Goal: Information Seeking & Learning: Learn about a topic

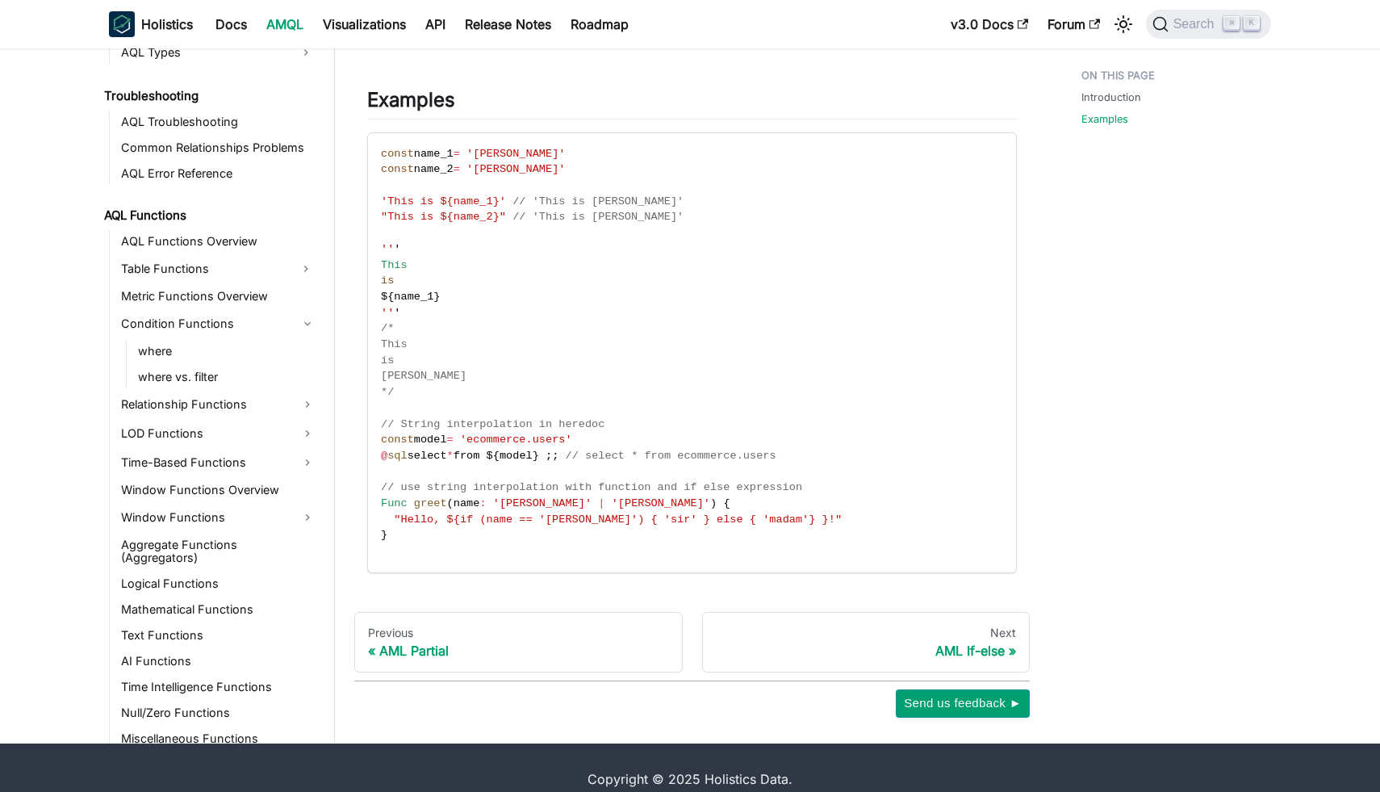
scroll to position [325, 0]
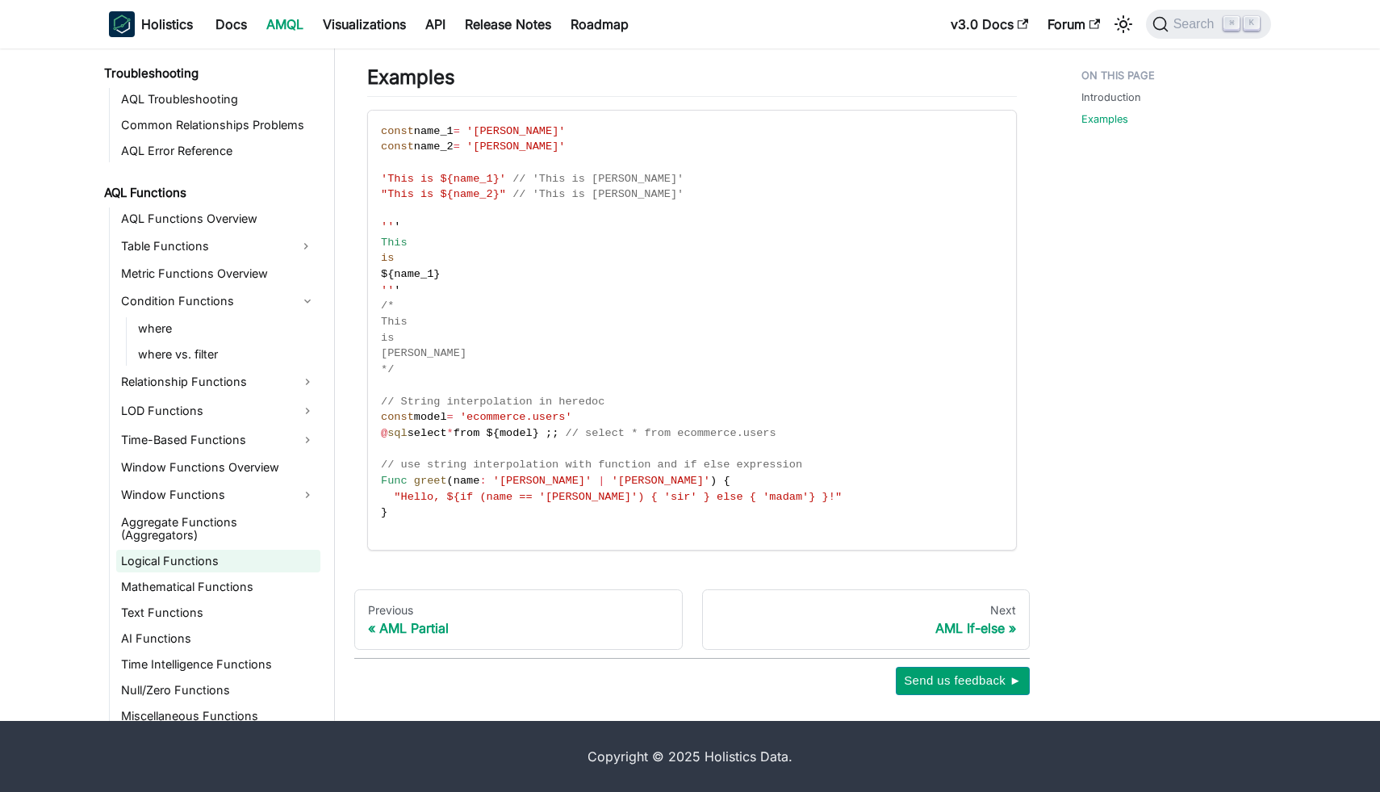
click at [216, 550] on link "Logical Functions" at bounding box center [218, 561] width 204 height 23
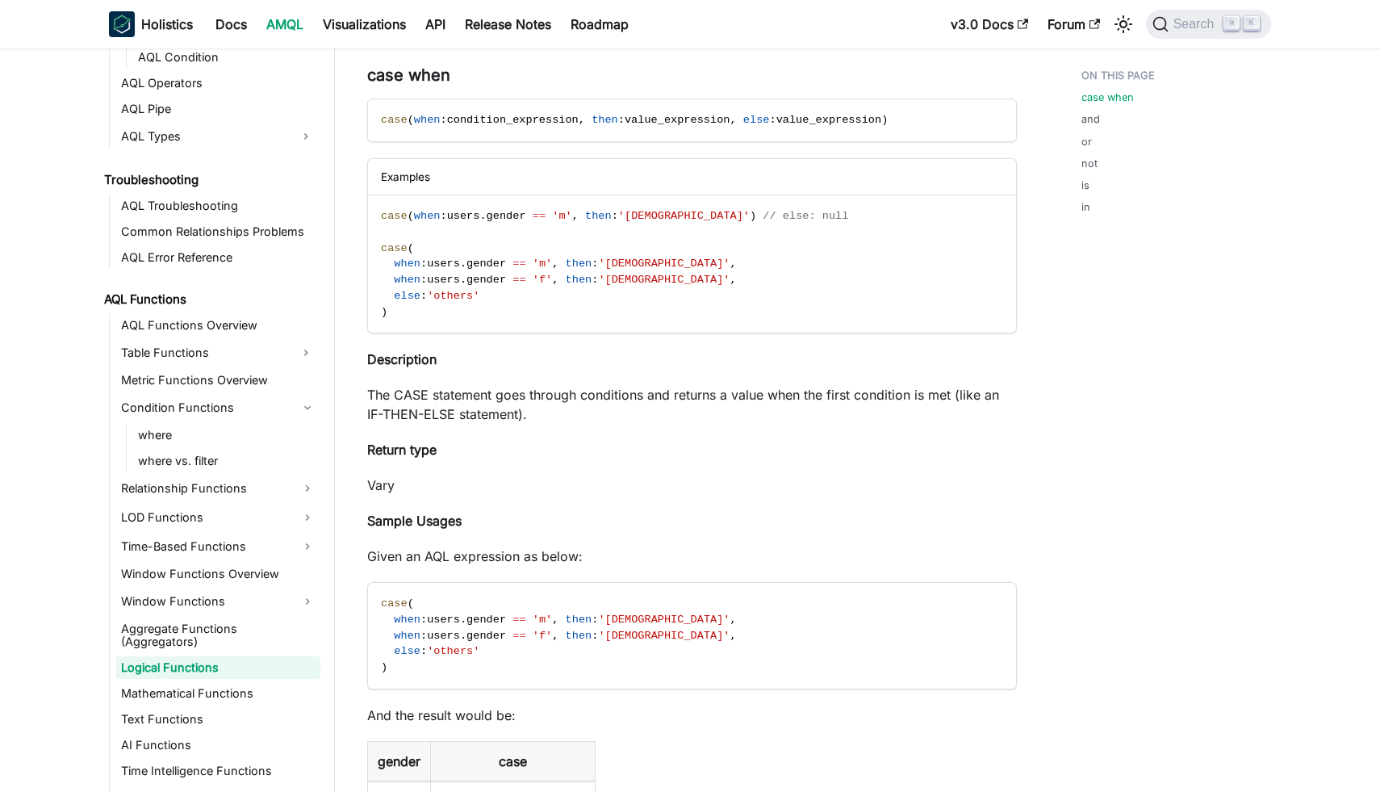
scroll to position [1093, 0]
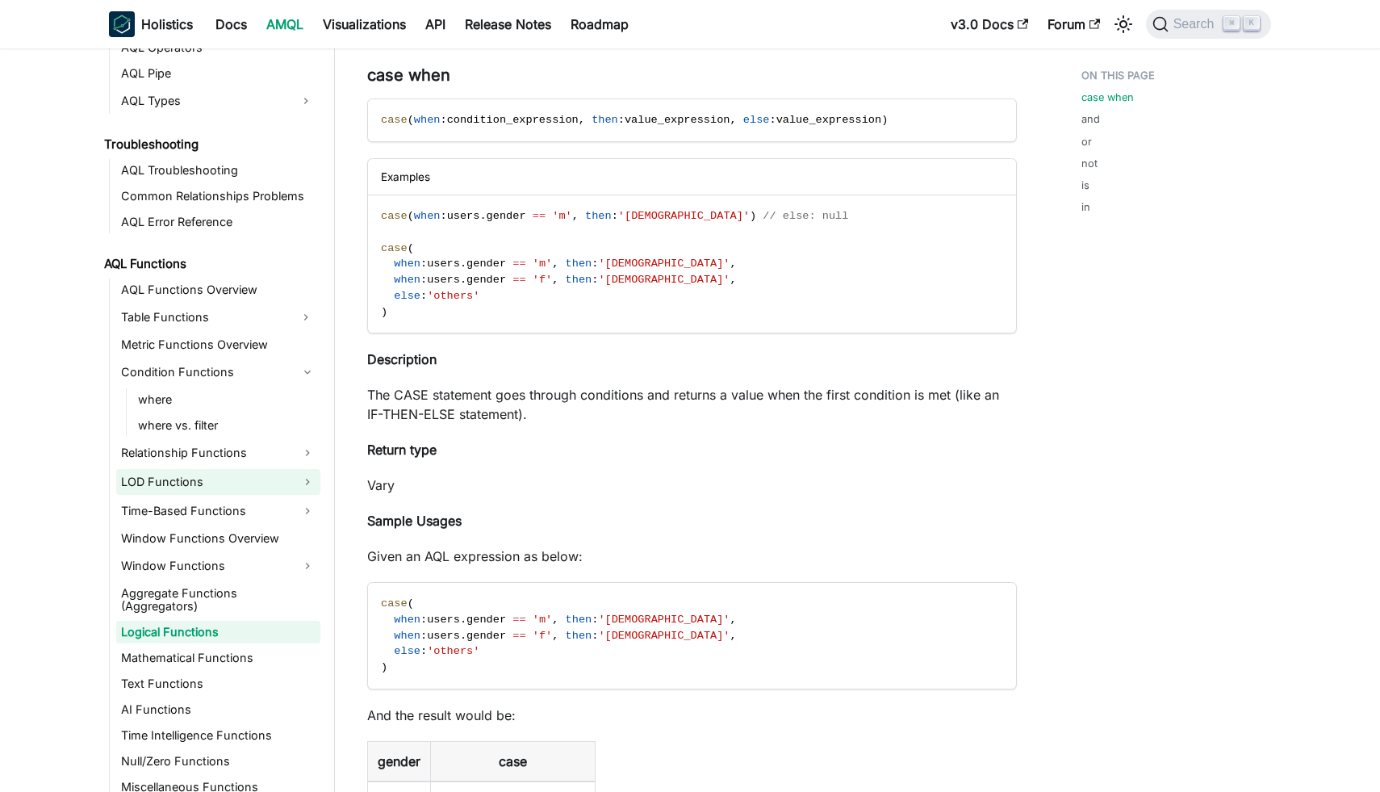
click at [227, 490] on link "LOD Functions" at bounding box center [218, 482] width 204 height 26
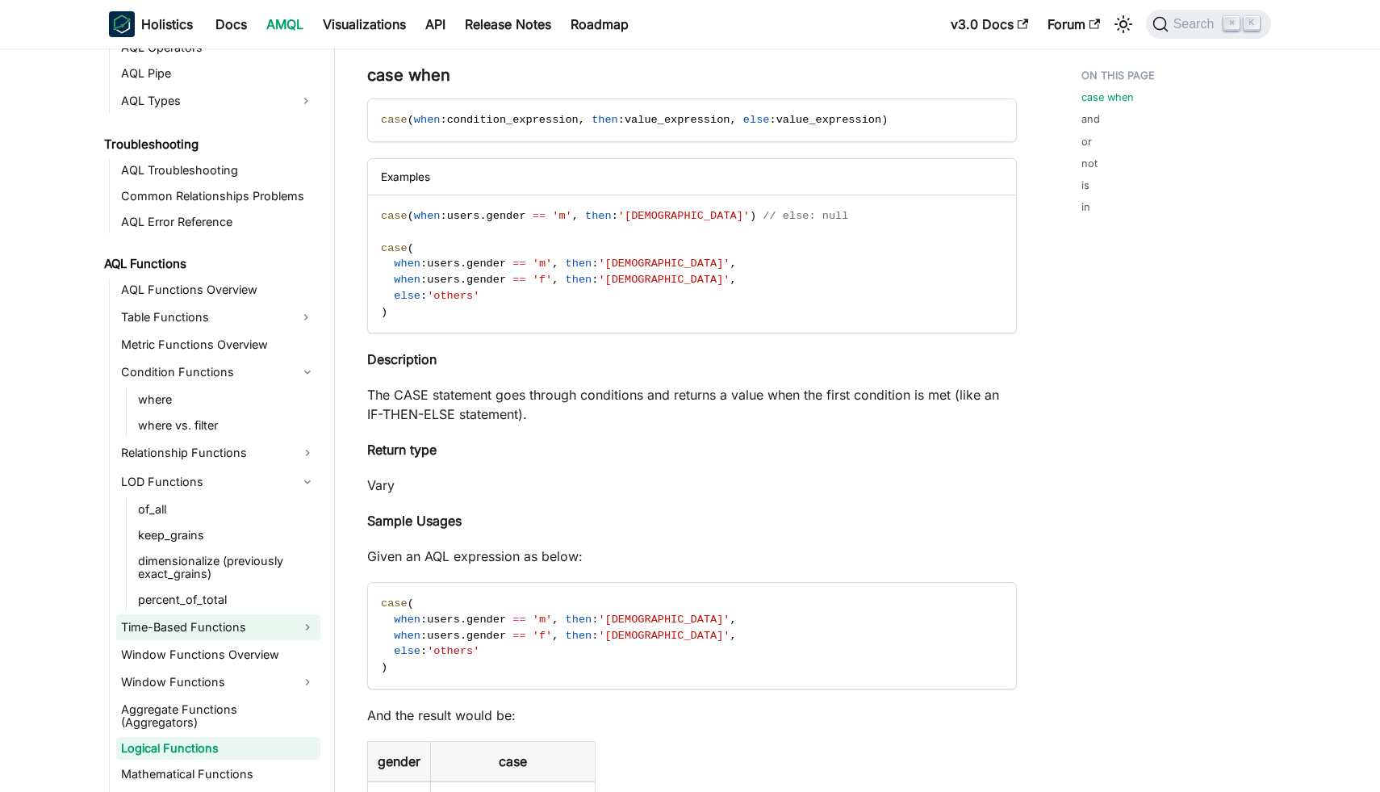
click at [233, 631] on link "Time-Based Functions" at bounding box center [218, 627] width 204 height 26
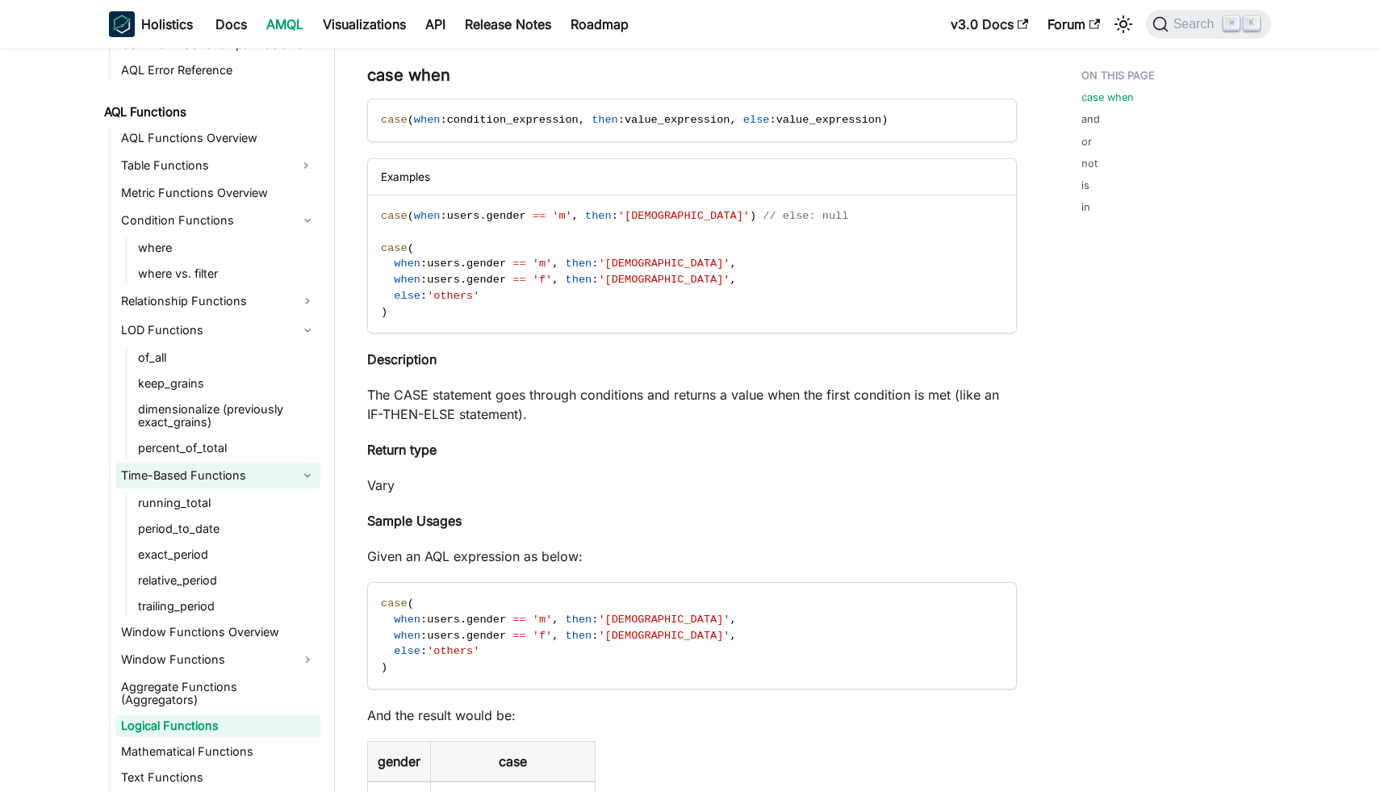
scroll to position [1268, 0]
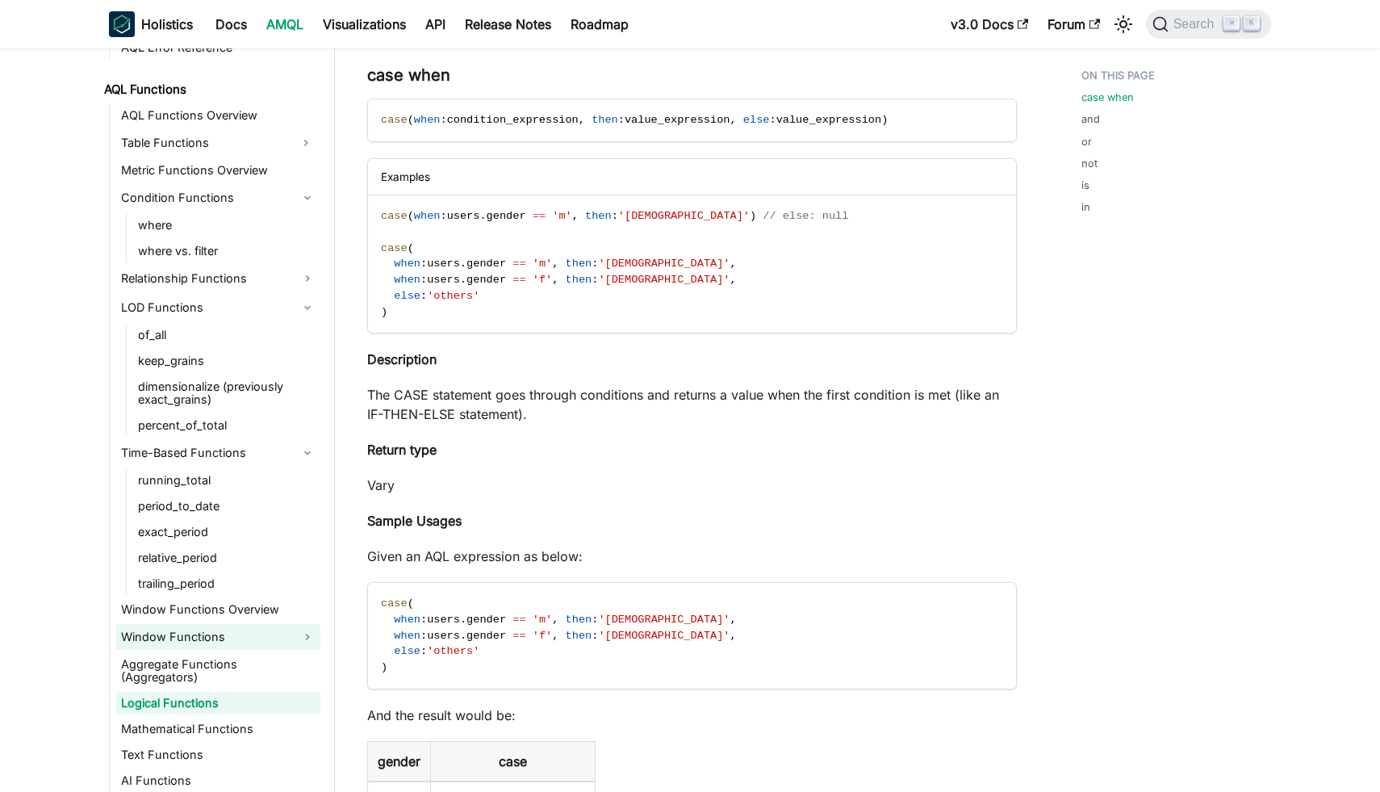
click at [251, 632] on link "Window Functions" at bounding box center [218, 637] width 204 height 26
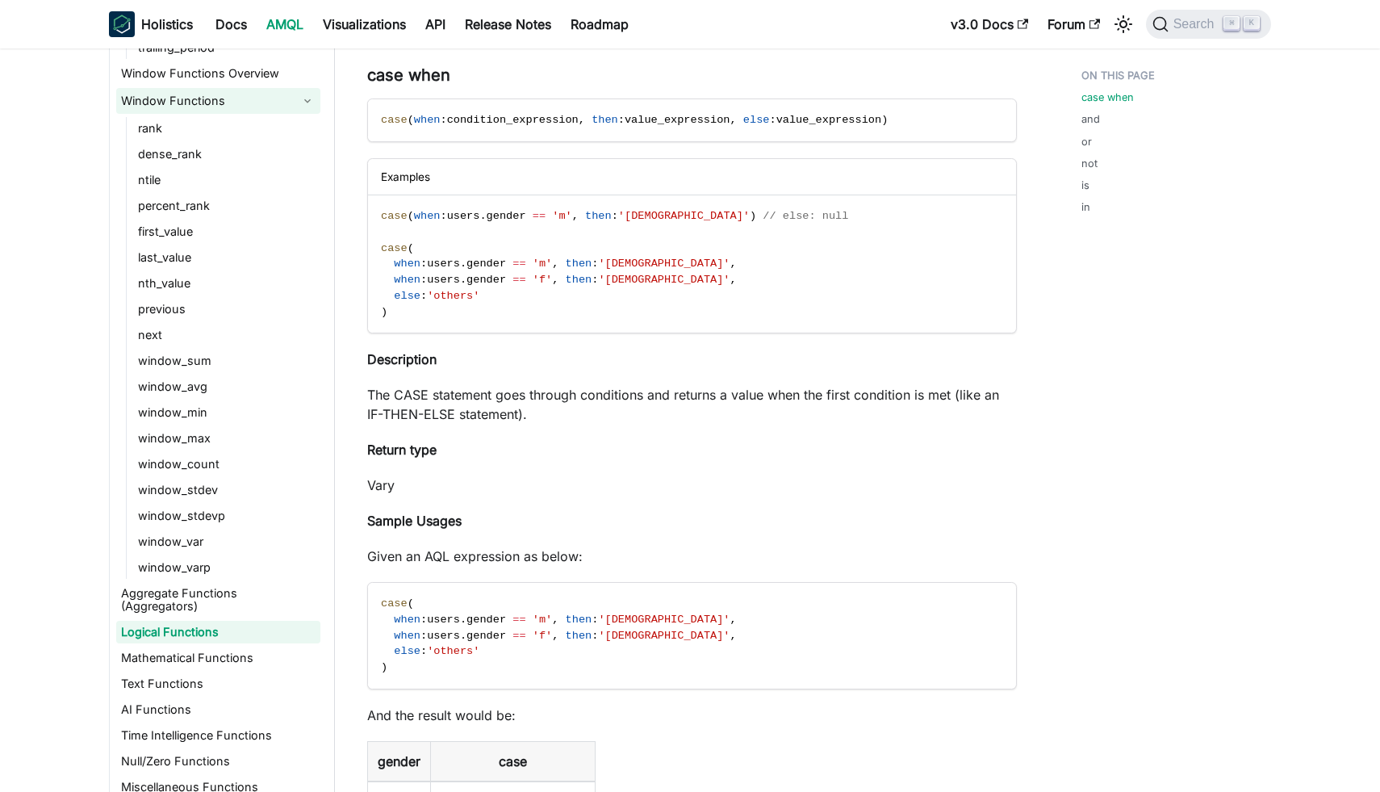
scroll to position [155, 0]
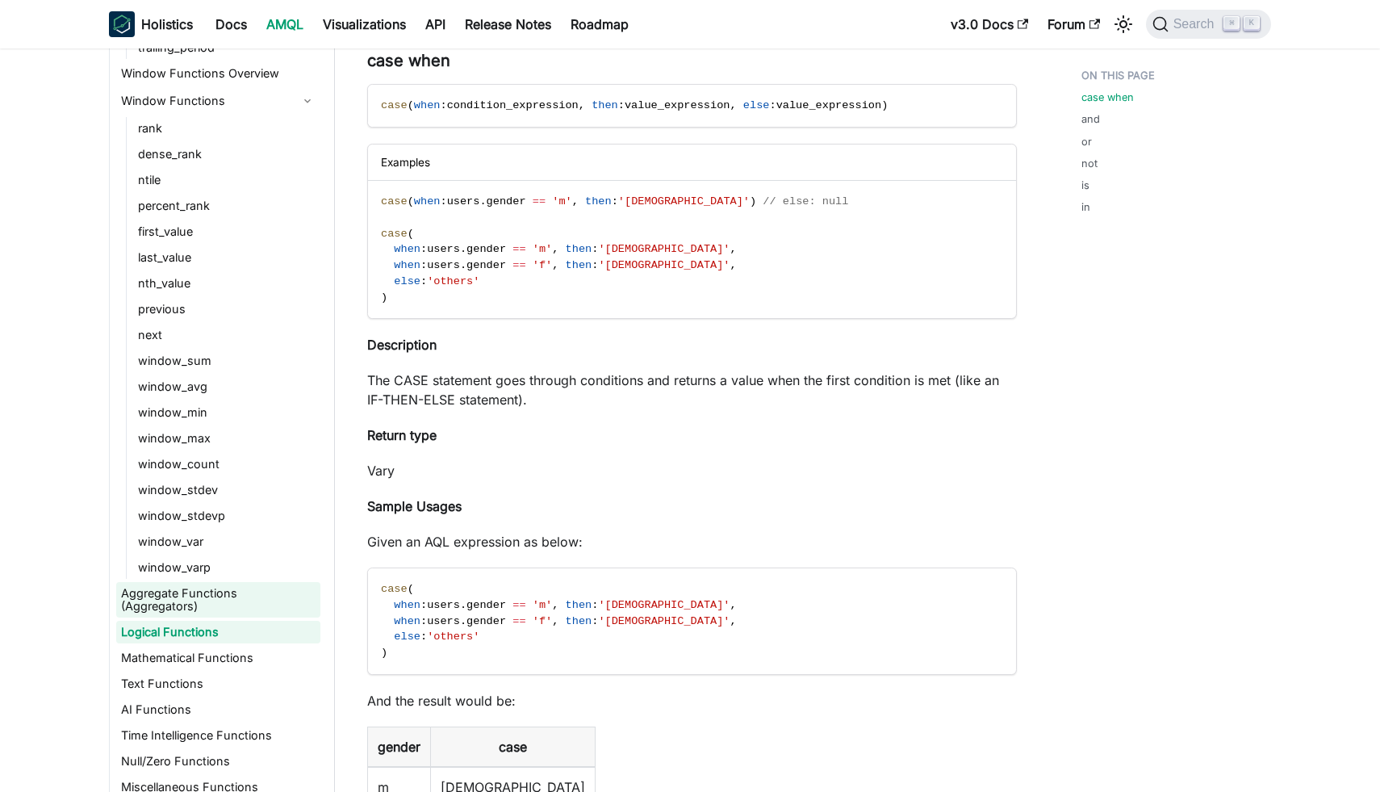
click at [282, 589] on link "Aggregate Functions (Aggregators)" at bounding box center [218, 600] width 204 height 36
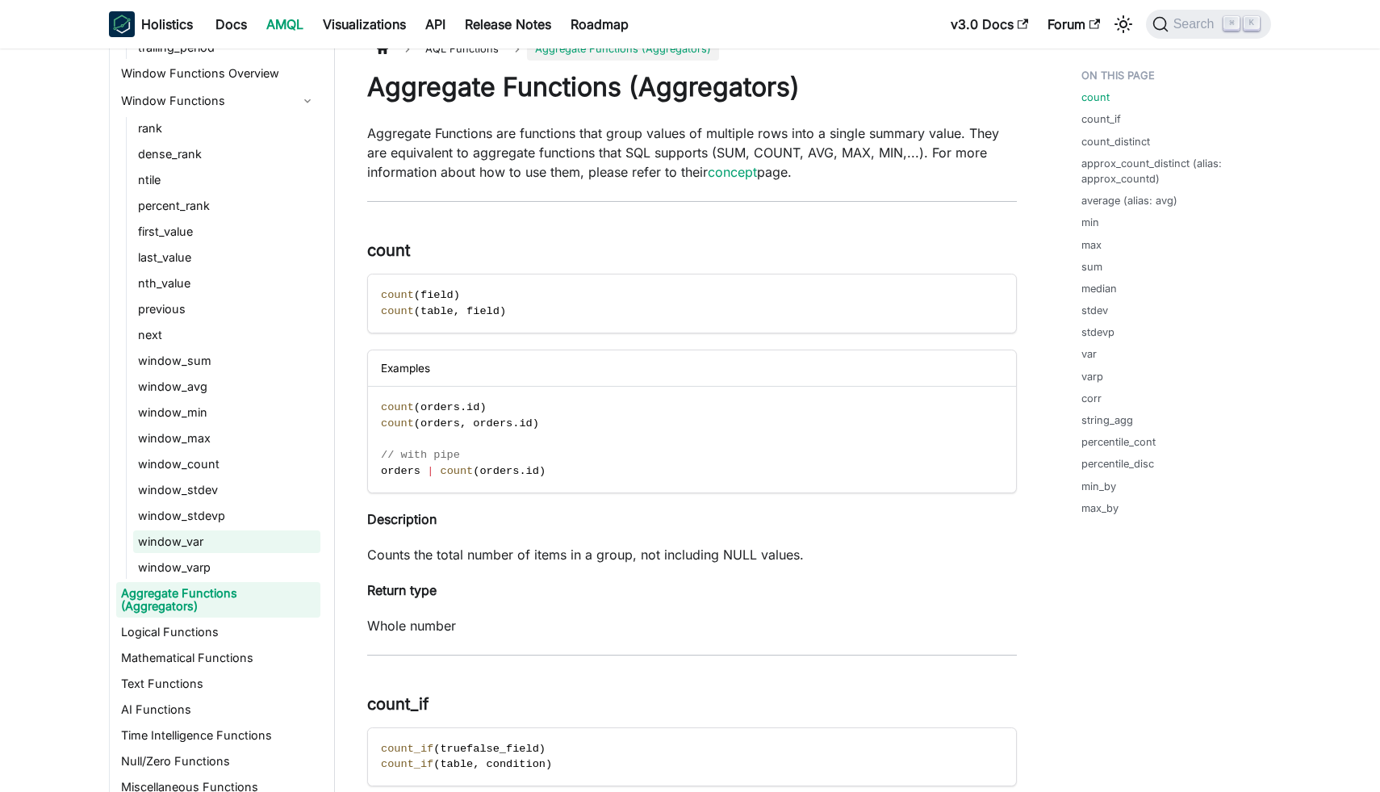
scroll to position [36, 0]
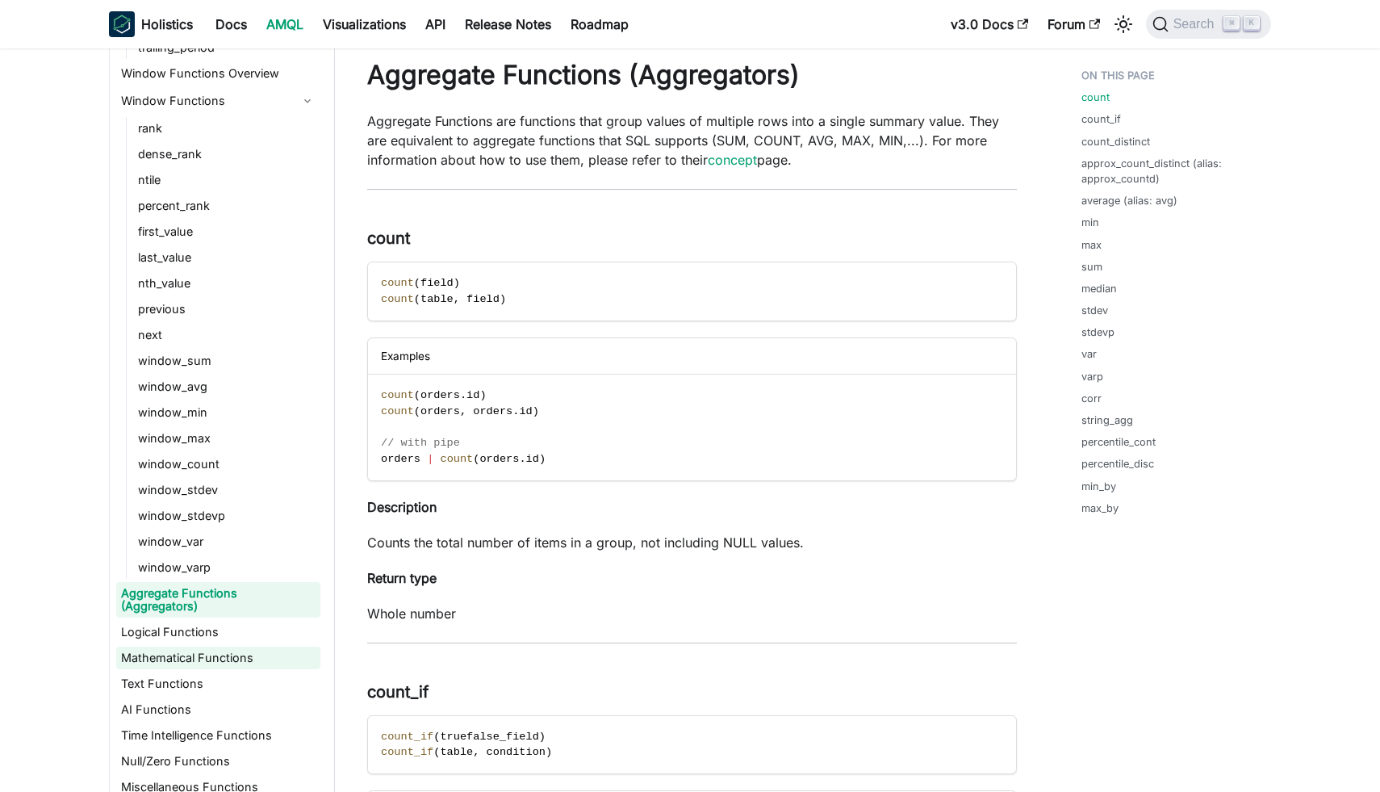
click at [169, 646] on link "Mathematical Functions" at bounding box center [218, 657] width 204 height 23
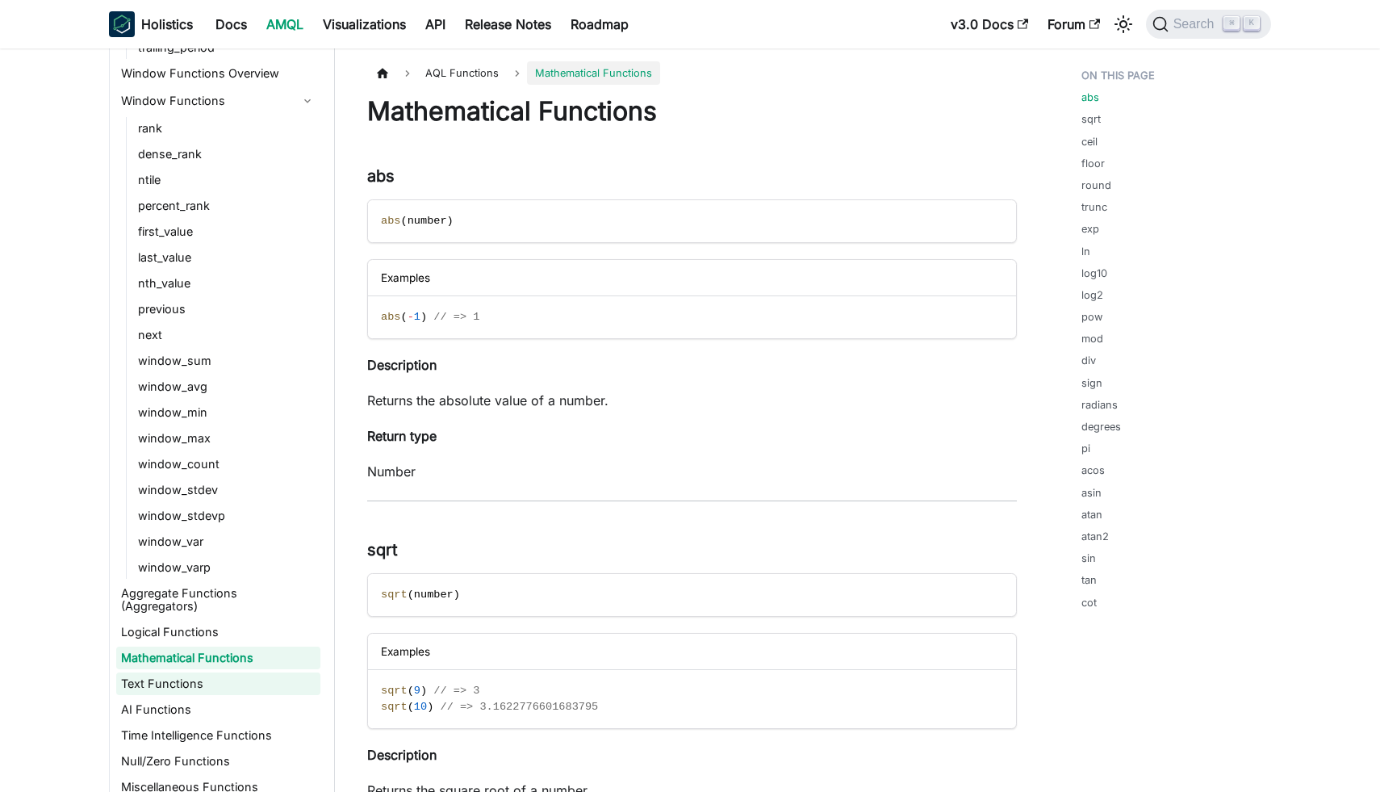
click at [169, 672] on link "Text Functions" at bounding box center [218, 683] width 204 height 23
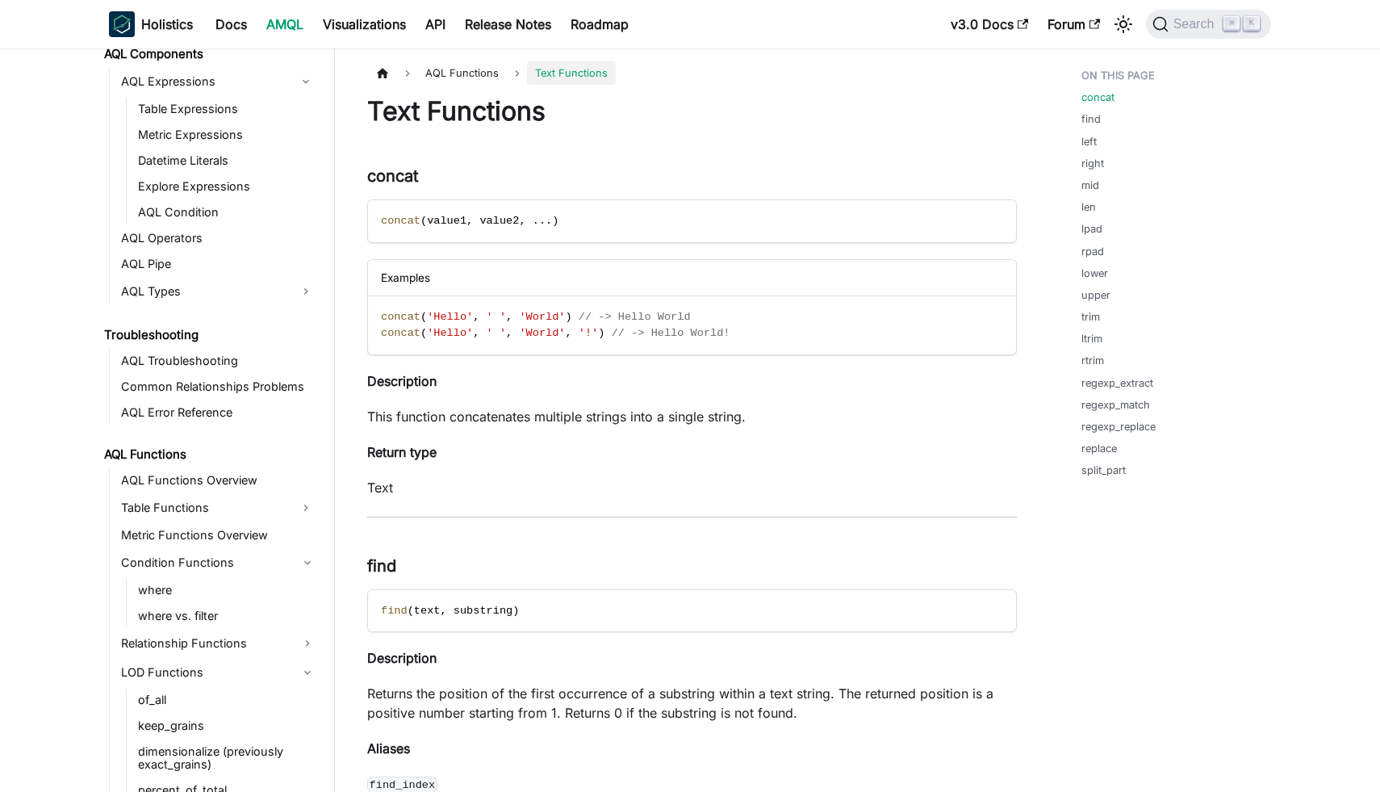
scroll to position [896, 0]
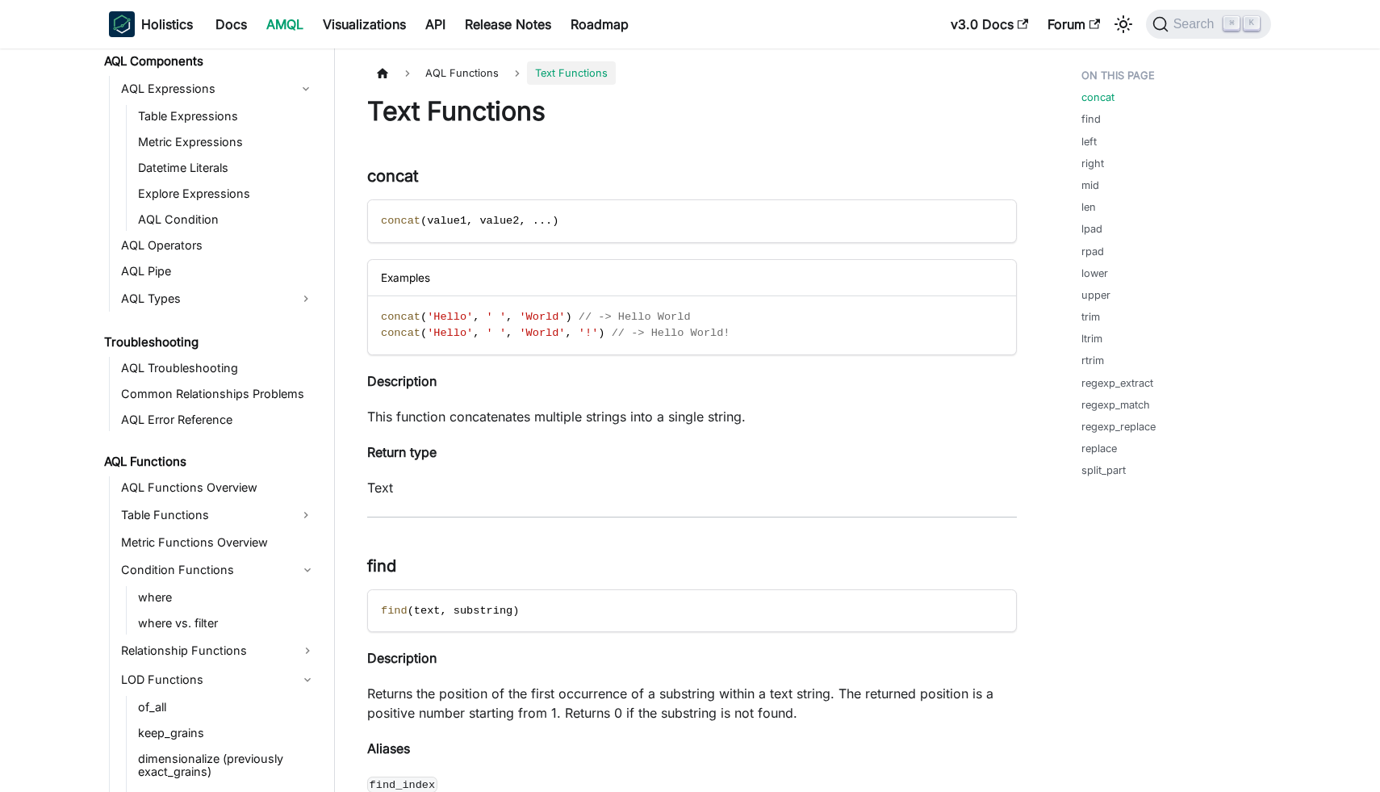
click at [196, 505] on link "Table Functions" at bounding box center [203, 515] width 175 height 26
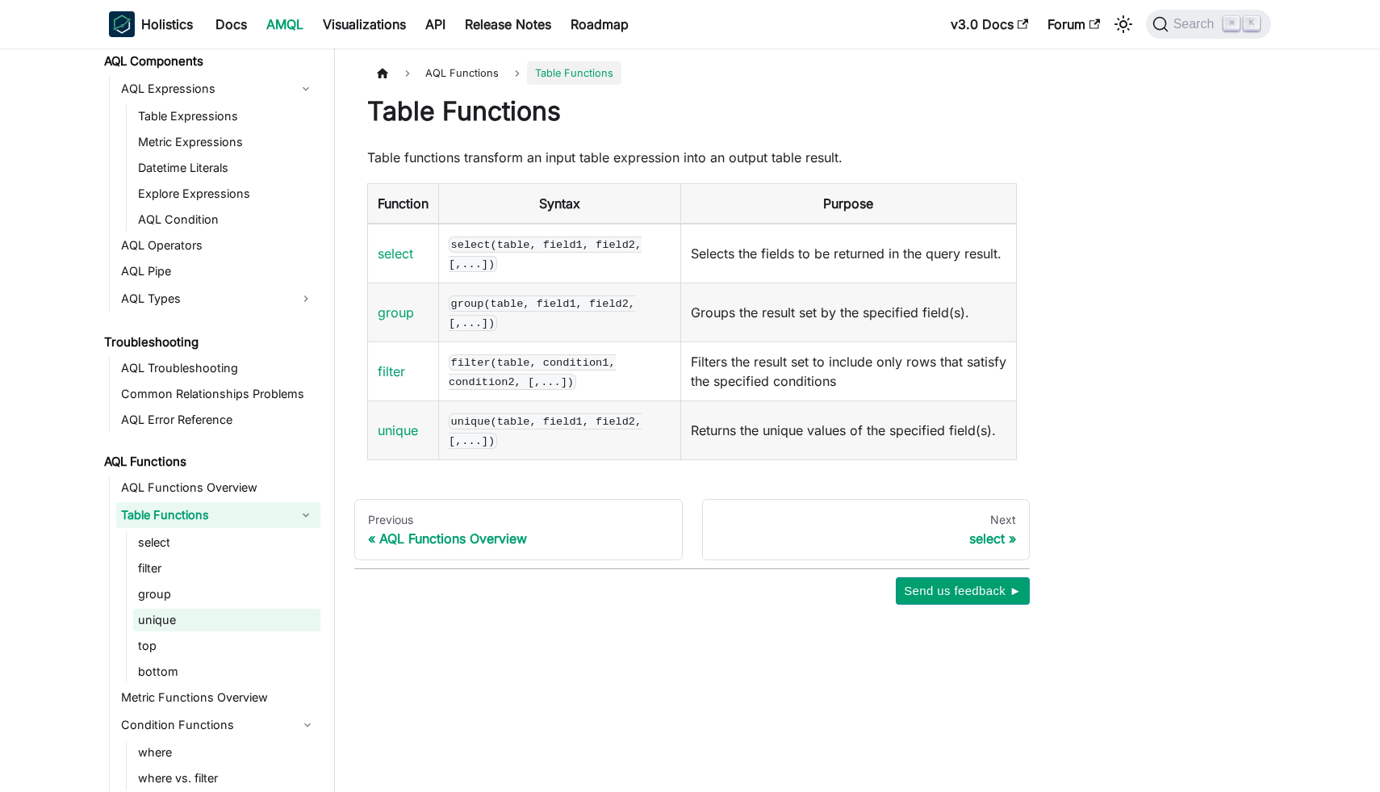
click at [174, 617] on link "unique" at bounding box center [226, 619] width 187 height 23
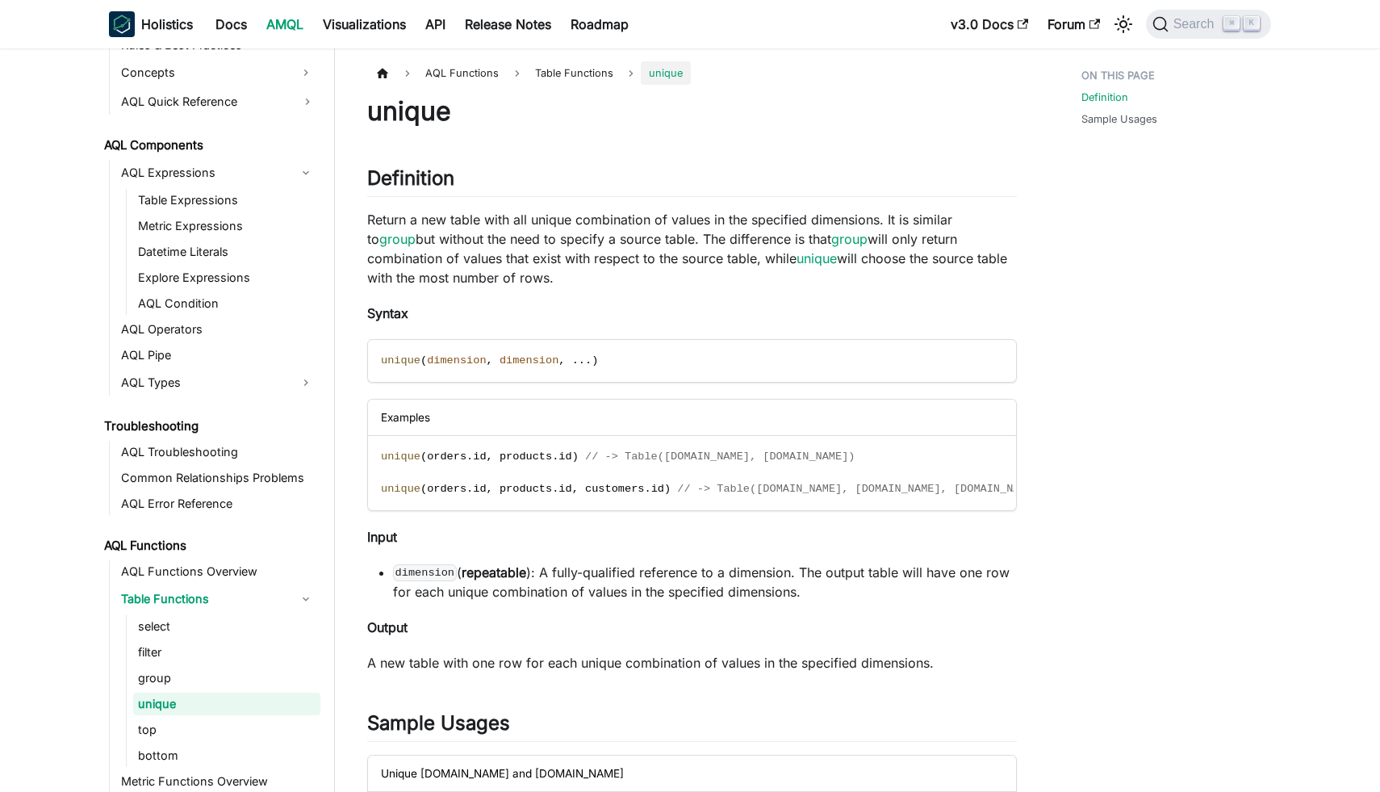
scroll to position [776, 0]
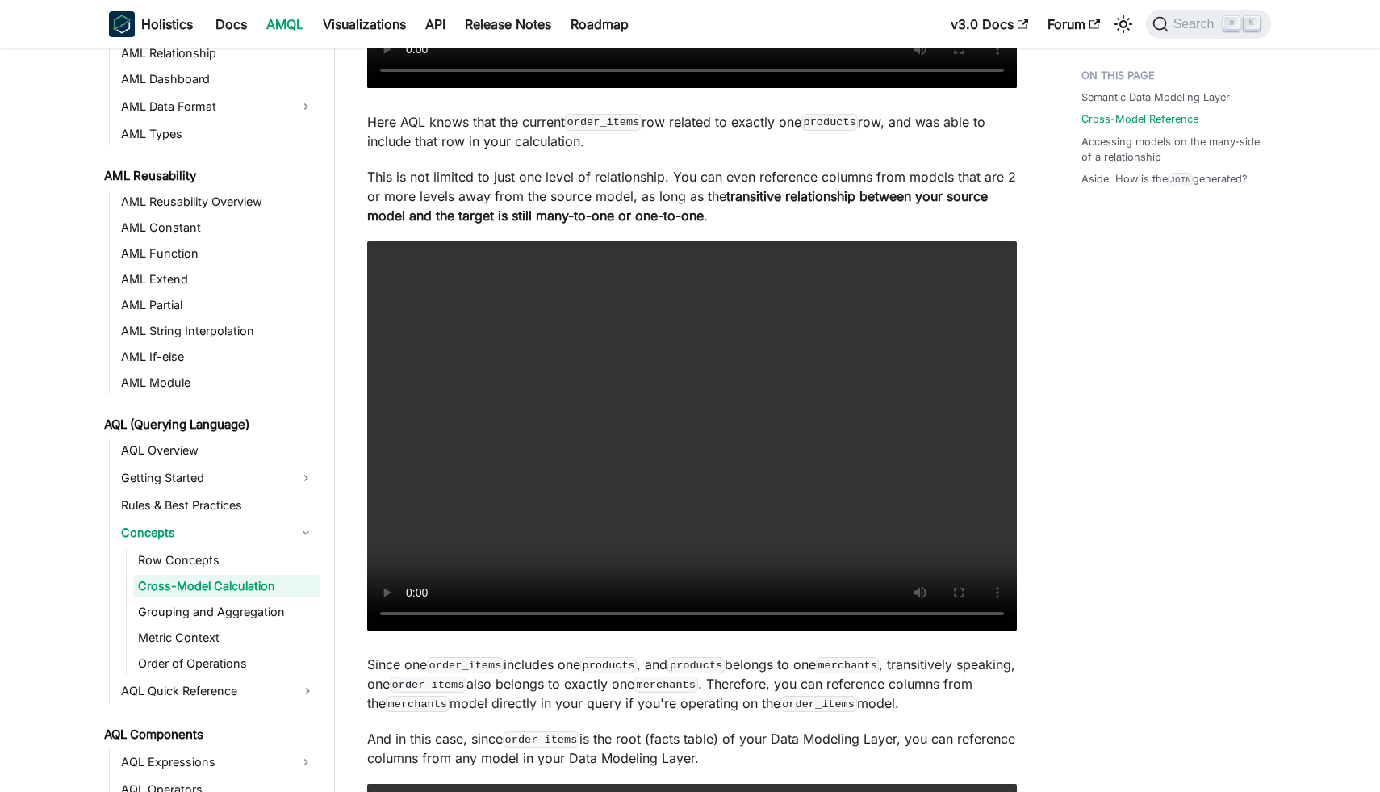
scroll to position [1563, 0]
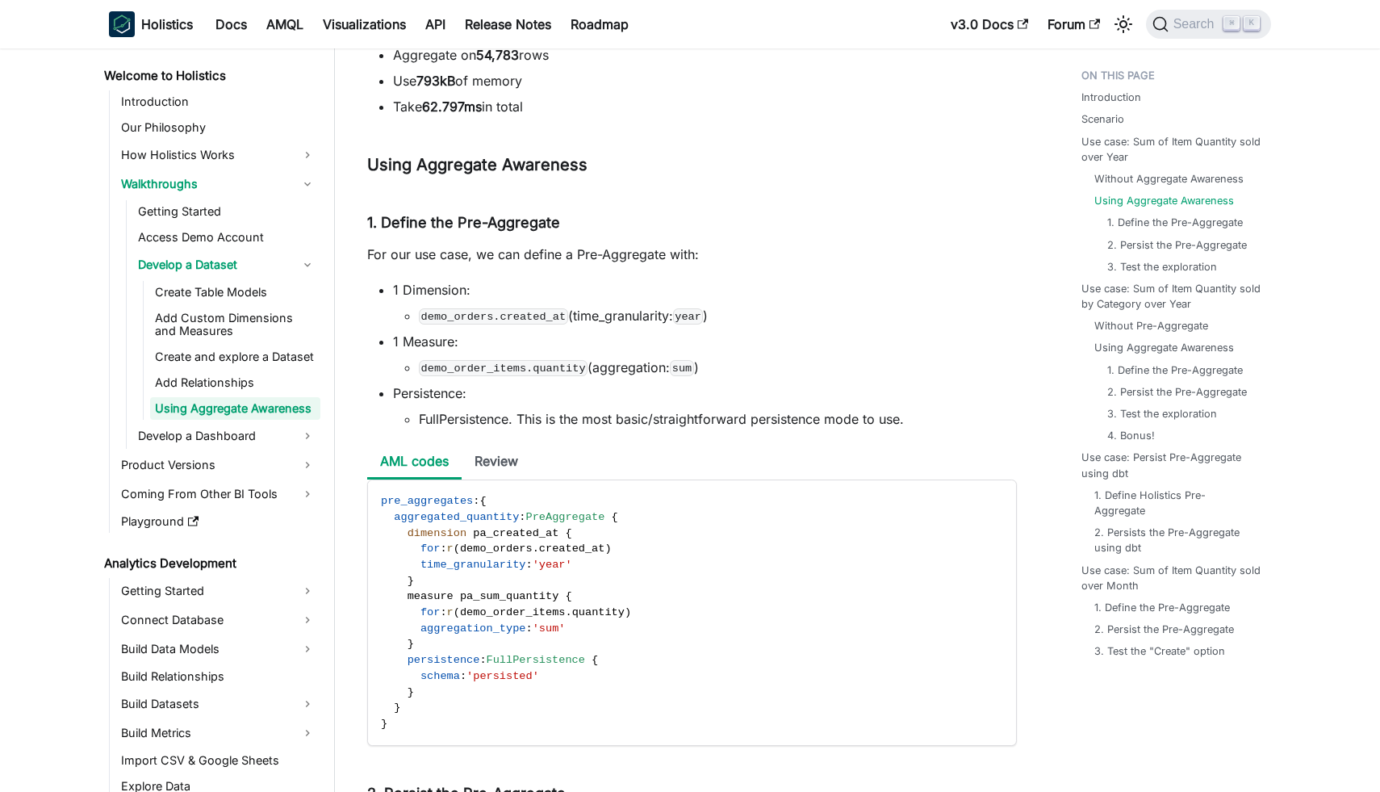
scroll to position [1925, 0]
click at [491, 472] on li "Review" at bounding box center [496, 463] width 69 height 35
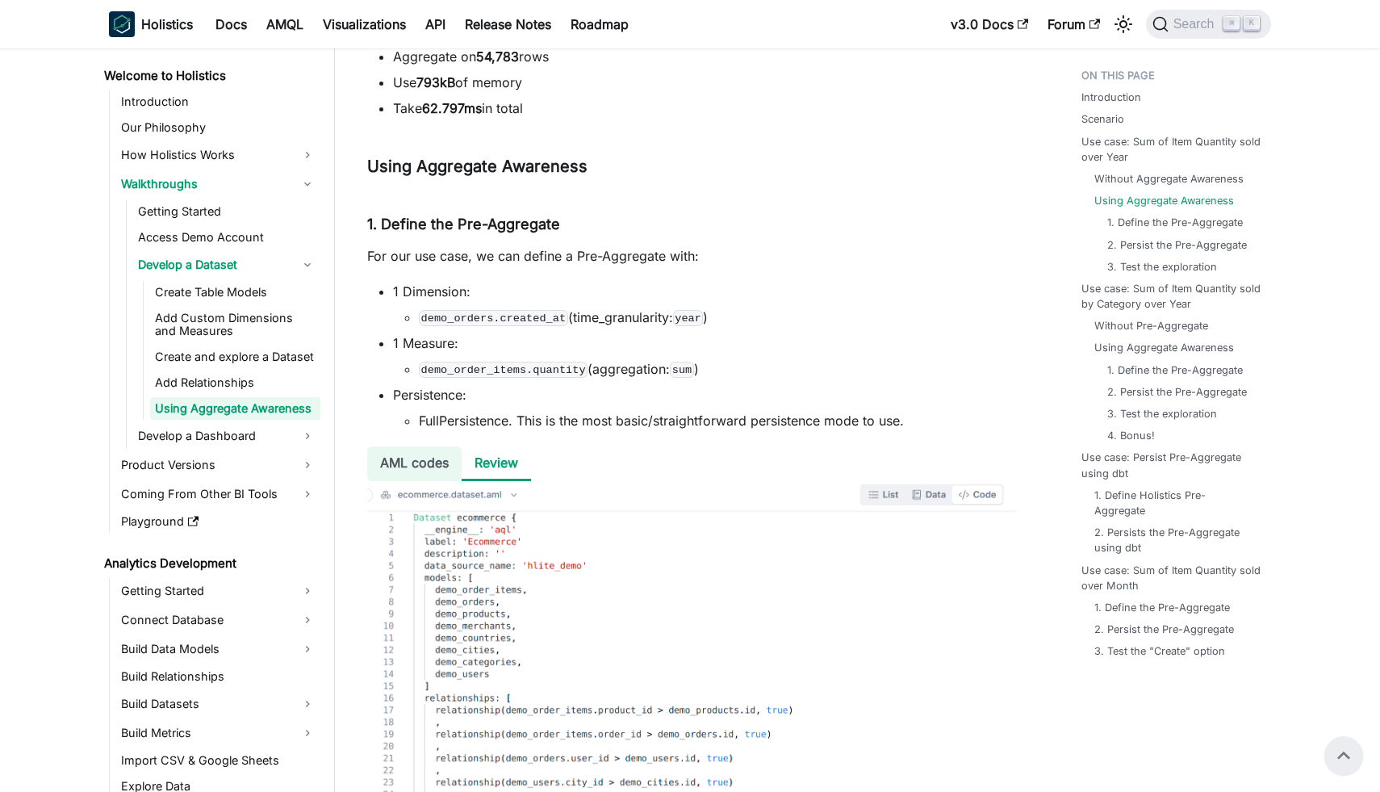
click at [424, 469] on li "AML codes" at bounding box center [414, 463] width 94 height 35
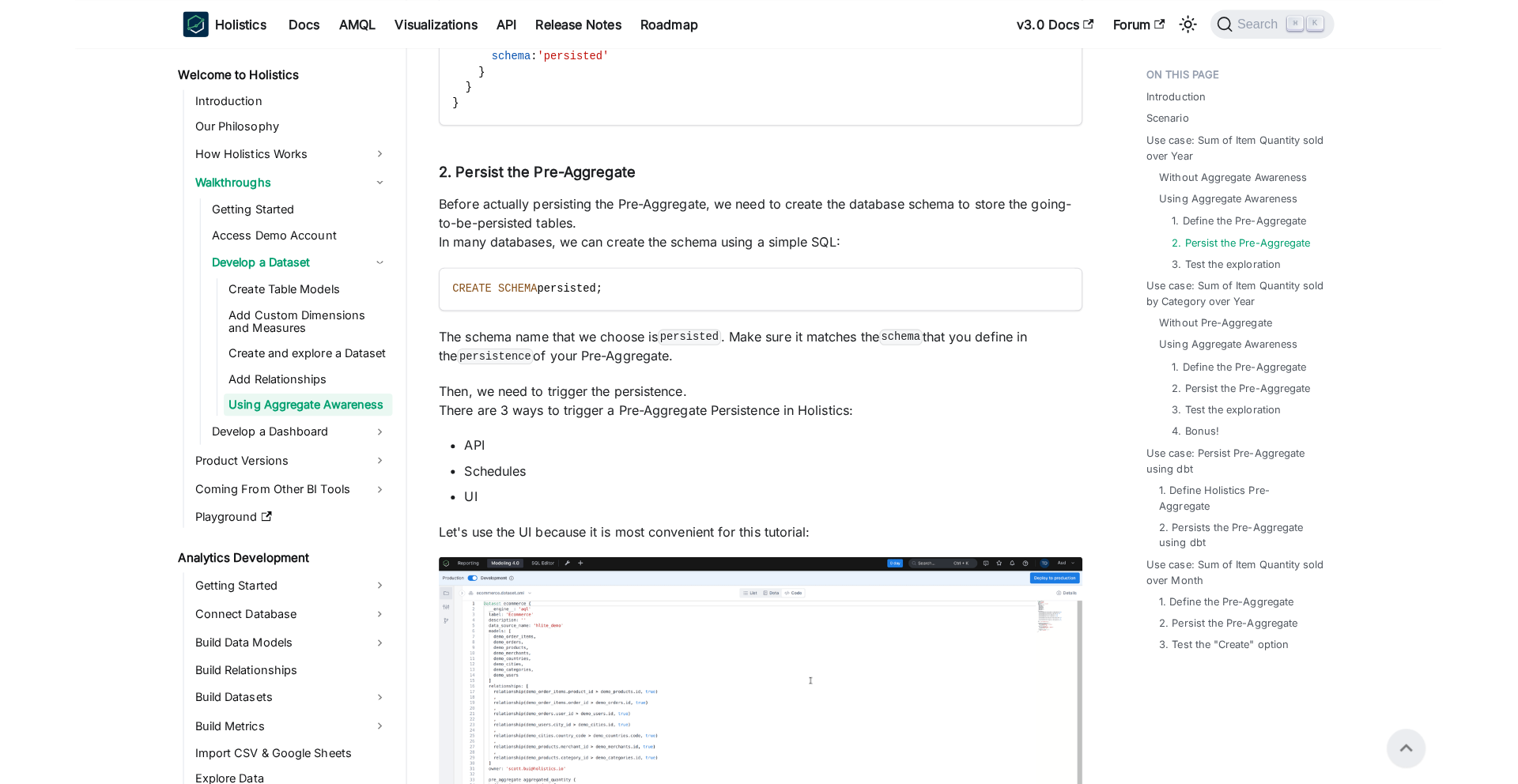
scroll to position [2493, 0]
